Goal: Information Seeking & Learning: Understand process/instructions

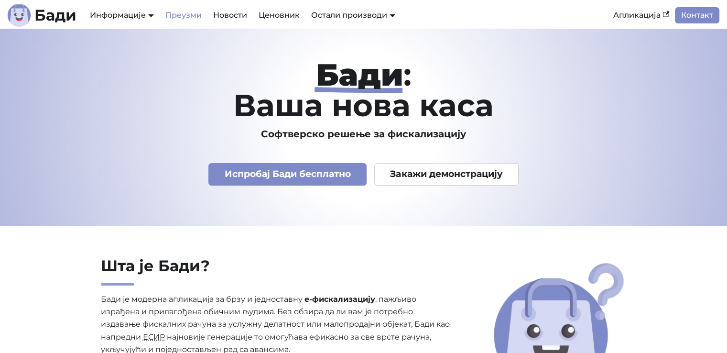
click at [179, 19] on link "Преузми" at bounding box center [184, 15] width 48 height 16
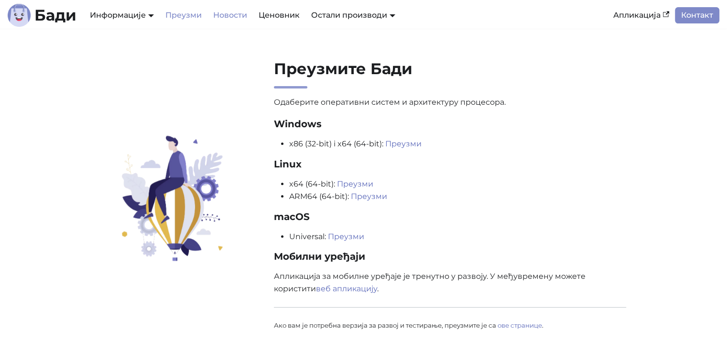
click at [224, 17] on link "Новости" at bounding box center [229, 15] width 45 height 16
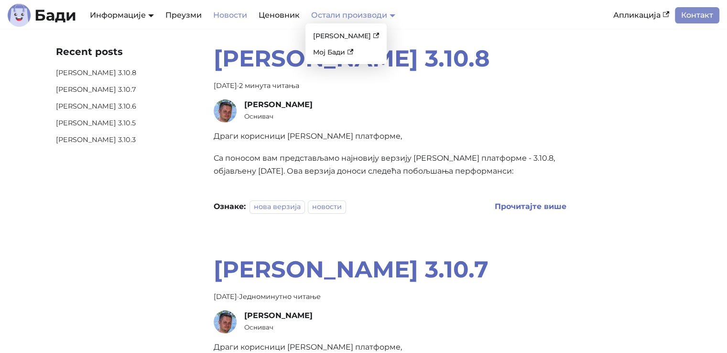
click at [363, 17] on link "Остали производи" at bounding box center [353, 15] width 84 height 9
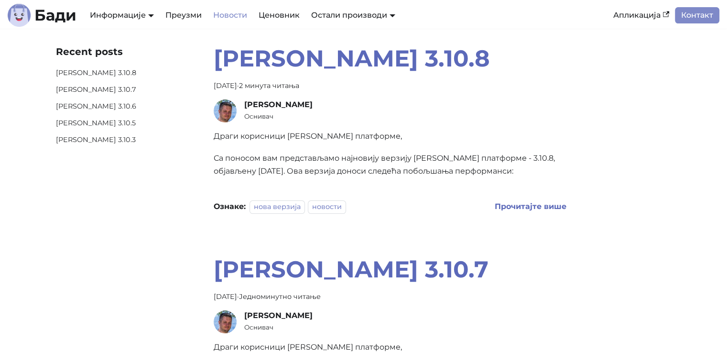
click at [363, 69] on h2 "[PERSON_NAME] 3.10.8" at bounding box center [390, 58] width 353 height 29
click at [363, 18] on link "Апликација" at bounding box center [641, 15] width 67 height 16
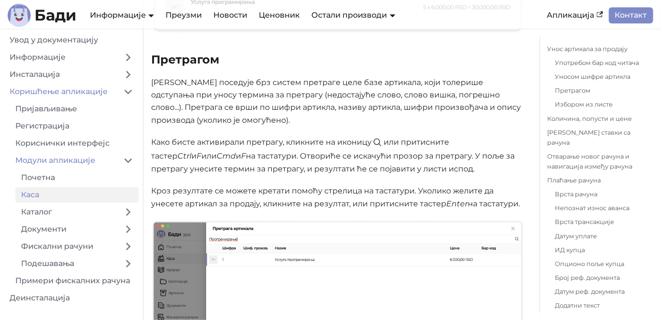
scroll to position [912, 0]
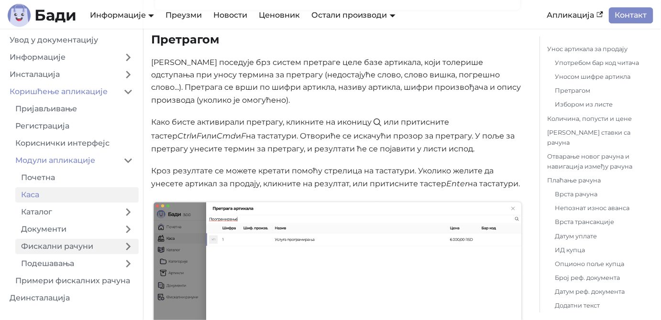
click at [58, 250] on link "Фискални рачуни" at bounding box center [66, 246] width 102 height 15
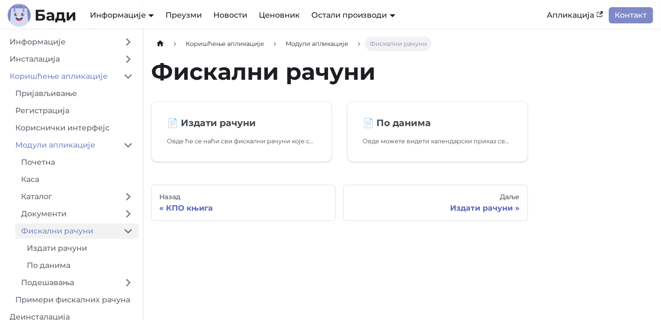
scroll to position [23, 0]
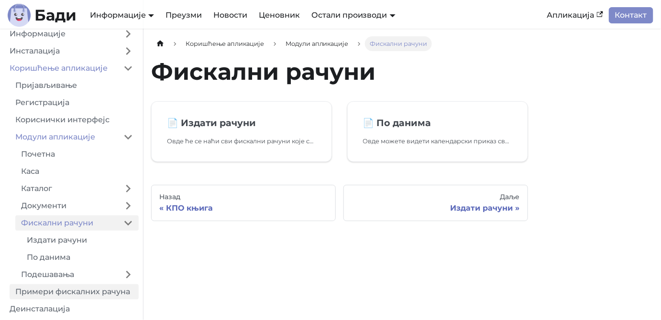
click at [95, 293] on link "Примери фискалних рачуна" at bounding box center [74, 291] width 129 height 15
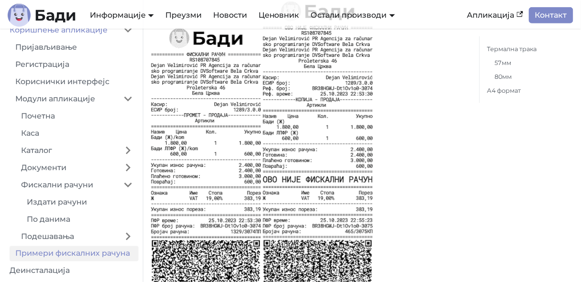
scroll to position [62, 0]
click at [70, 203] on link "Издати рачуни" at bounding box center [80, 202] width 118 height 15
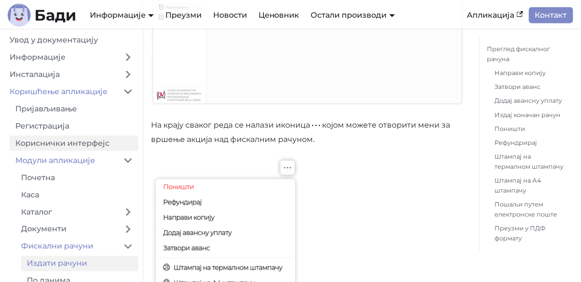
click at [64, 144] on link "Кориснички интерфејс" at bounding box center [74, 143] width 129 height 15
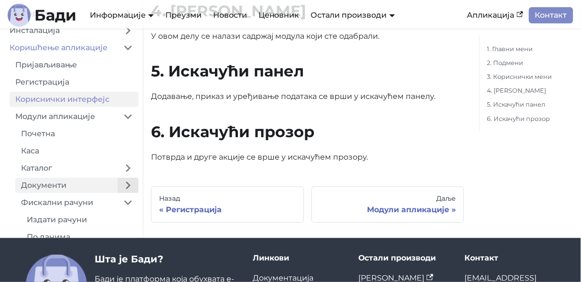
scroll to position [956, 0]
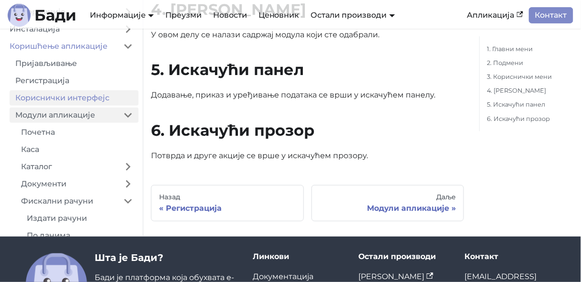
click at [82, 119] on link "Модули апликације" at bounding box center [64, 115] width 108 height 15
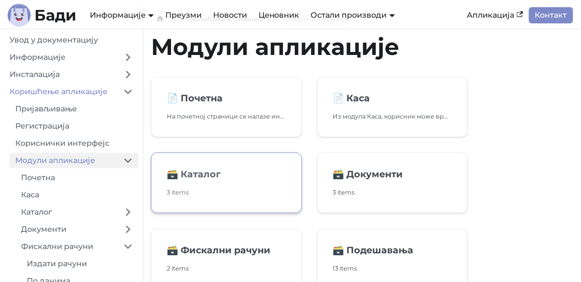
scroll to position [38, 0]
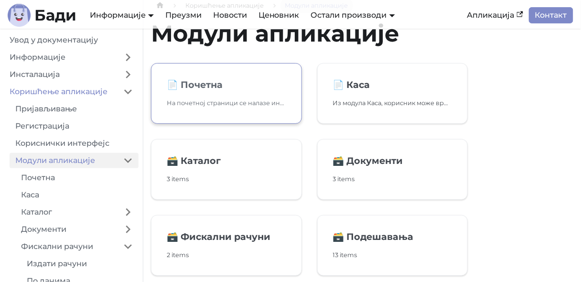
click at [224, 104] on p "На почетној страници се налазе информације о оствареном промету у току дана, ст…" at bounding box center [226, 103] width 119 height 10
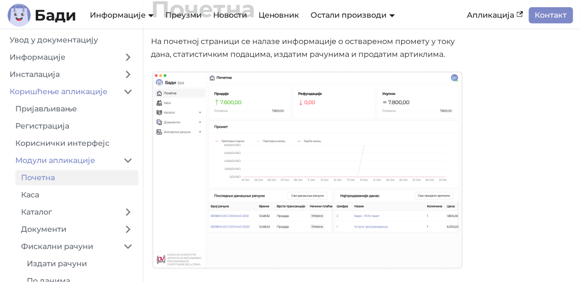
scroll to position [76, 0]
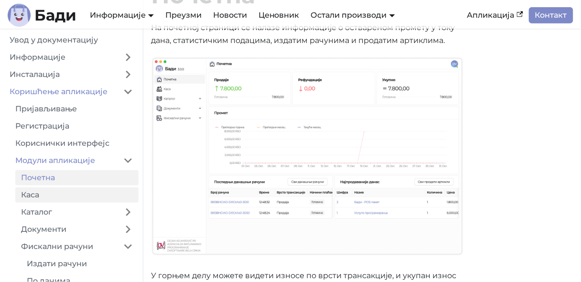
click at [43, 197] on link "Каса" at bounding box center [76, 194] width 123 height 15
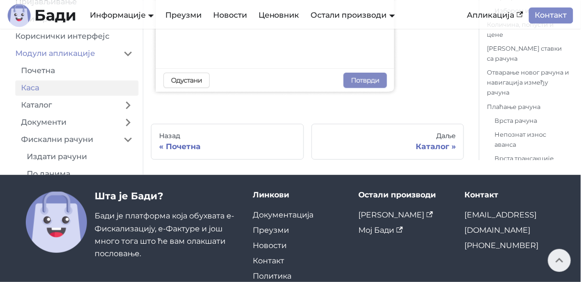
scroll to position [5028, 0]
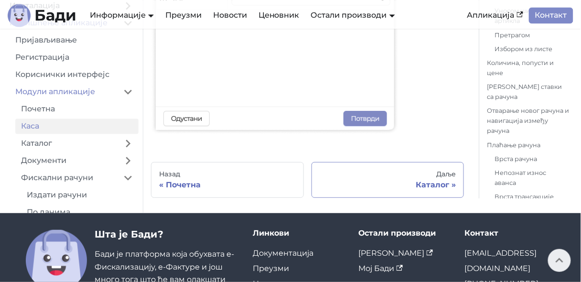
click at [432, 180] on div "Каталог" at bounding box center [388, 185] width 137 height 10
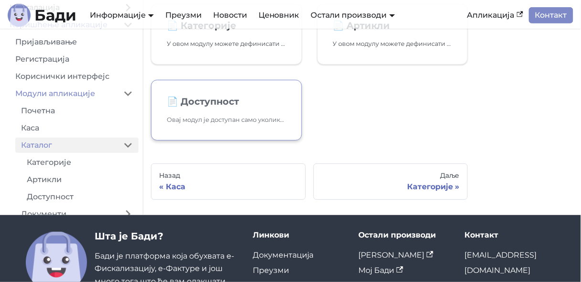
scroll to position [115, 0]
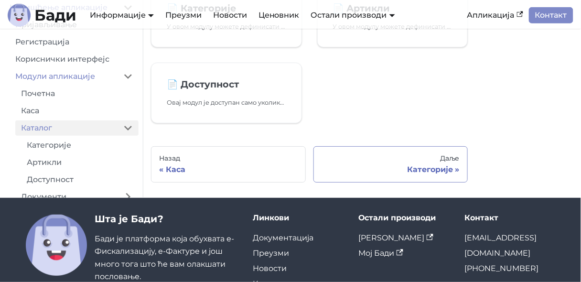
click at [447, 168] on div "Категорије" at bounding box center [391, 170] width 139 height 10
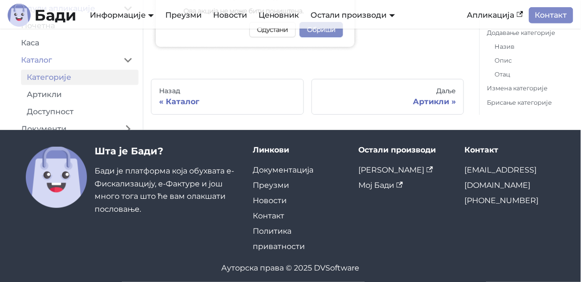
scroll to position [1071, 0]
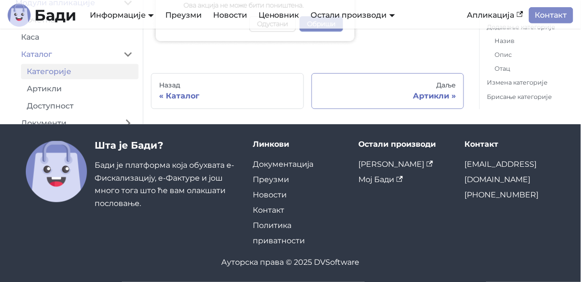
click at [447, 96] on div "Артикли" at bounding box center [388, 96] width 137 height 10
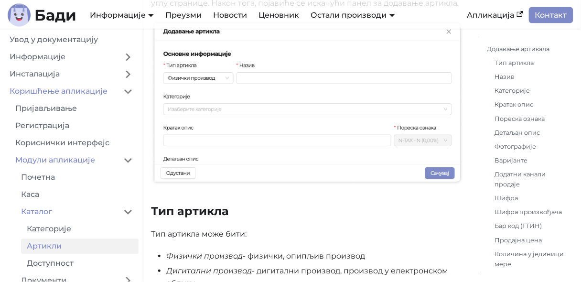
scroll to position [421, 0]
